Goal: Information Seeking & Learning: Learn about a topic

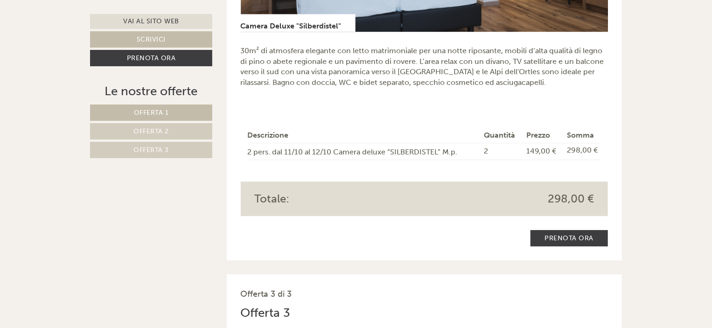
scroll to position [1494, 0]
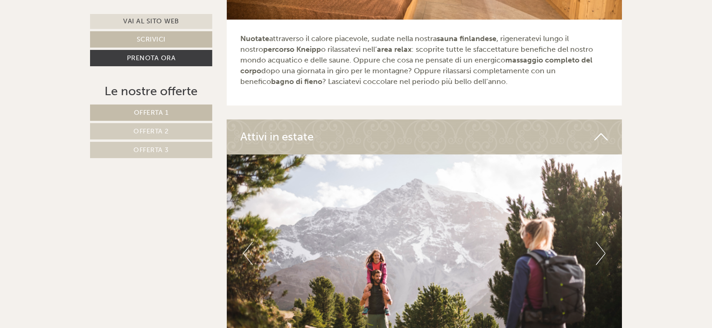
click at [179, 114] on link "Offerta 1" at bounding box center [151, 113] width 122 height 16
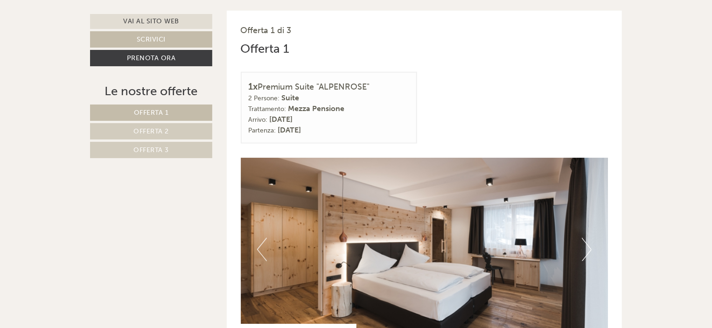
click at [176, 130] on link "Offerta 2" at bounding box center [151, 131] width 122 height 16
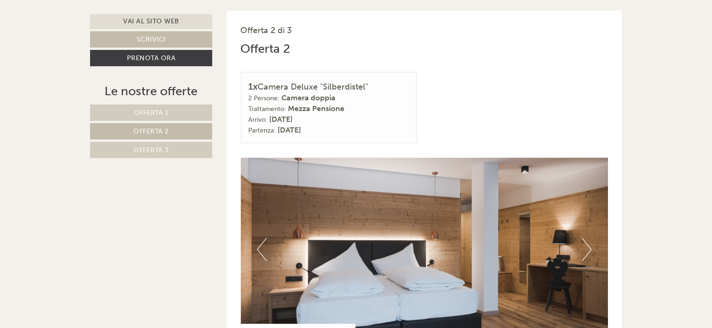
click at [177, 140] on nav "Offerta 1 Offerta 2 Offerta 3" at bounding box center [152, 132] width 125 height 54
click at [177, 143] on link "Offerta 3" at bounding box center [151, 150] width 122 height 16
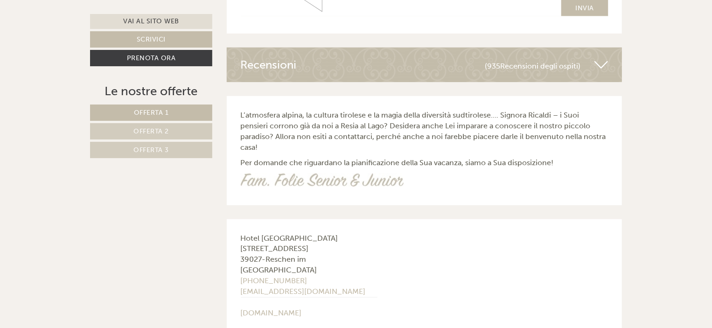
scroll to position [3948, 0]
